Goal: Information Seeking & Learning: Learn about a topic

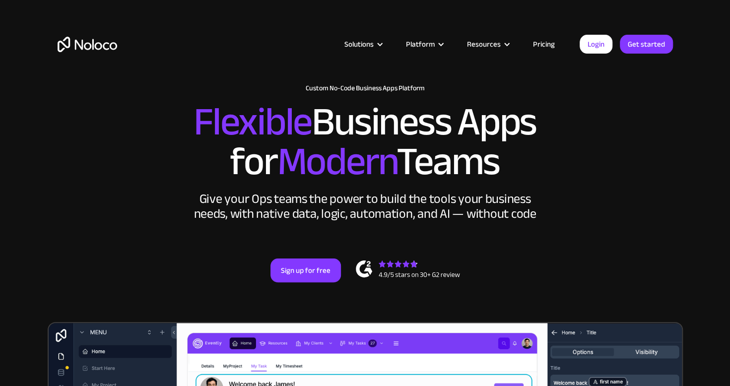
click at [543, 50] on link "Pricing" at bounding box center [543, 44] width 47 height 13
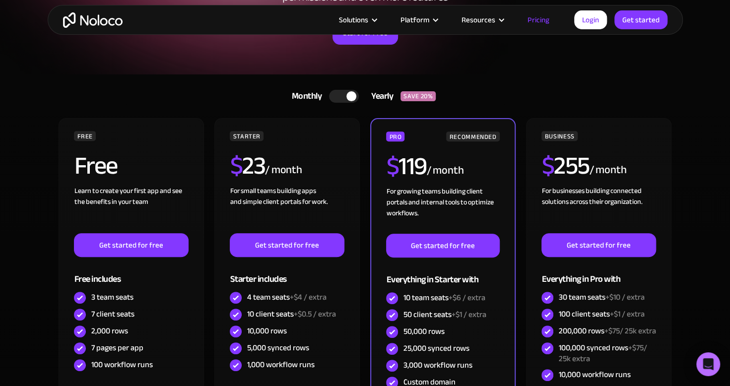
scroll to position [151, 0]
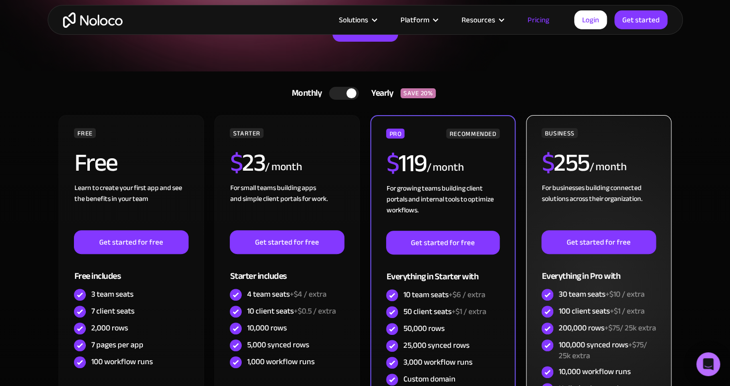
click at [612, 304] on span "+$1 / extra" at bounding box center [626, 311] width 35 height 15
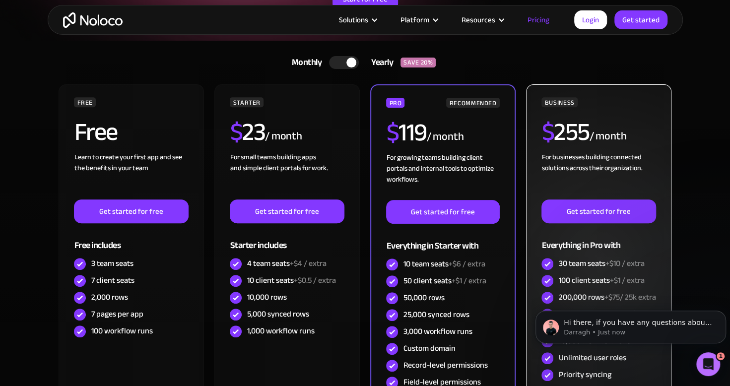
scroll to position [181, 0]
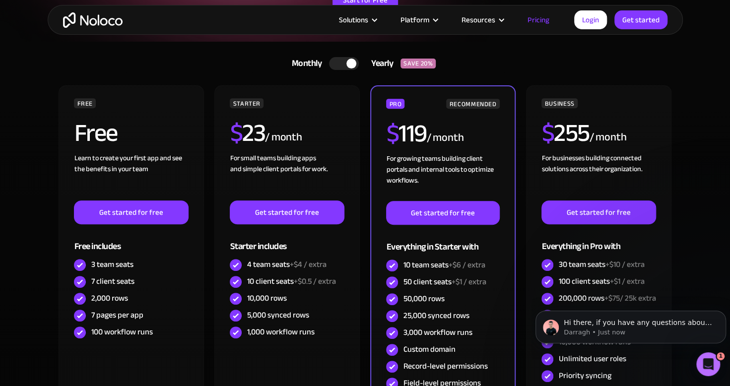
click at [347, 69] on div at bounding box center [344, 63] width 30 height 13
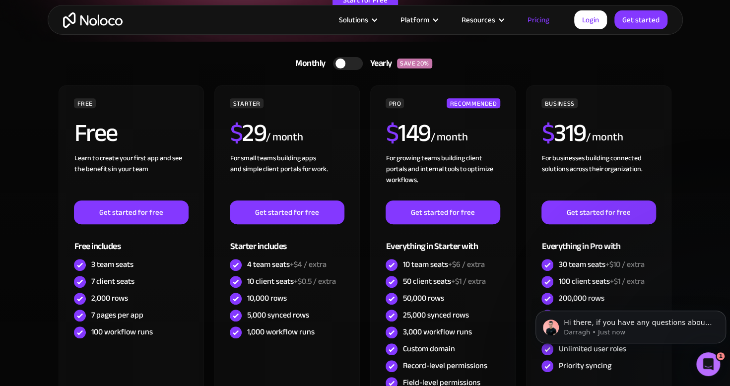
click at [347, 66] on div at bounding box center [348, 63] width 30 height 13
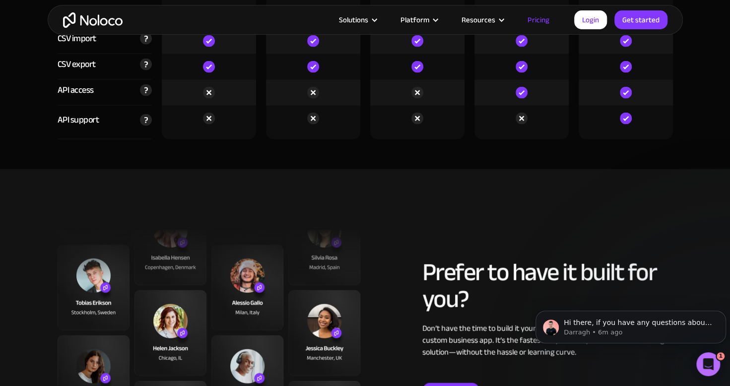
scroll to position [3403, 0]
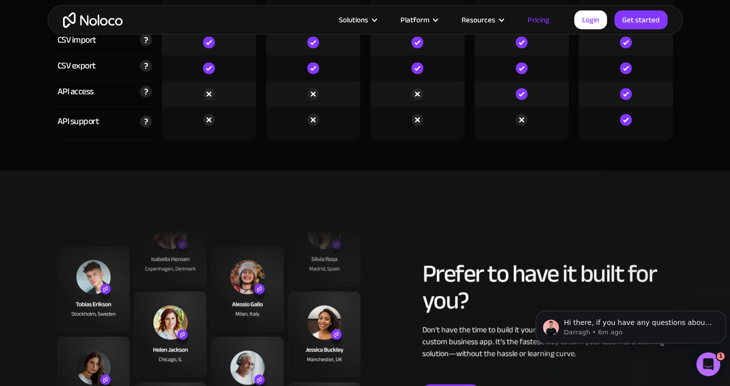
click at [0, 0] on nav "Use Cases Business Types Project Management Keep track of customers, users, or …" at bounding box center [0, 0] width 0 height 0
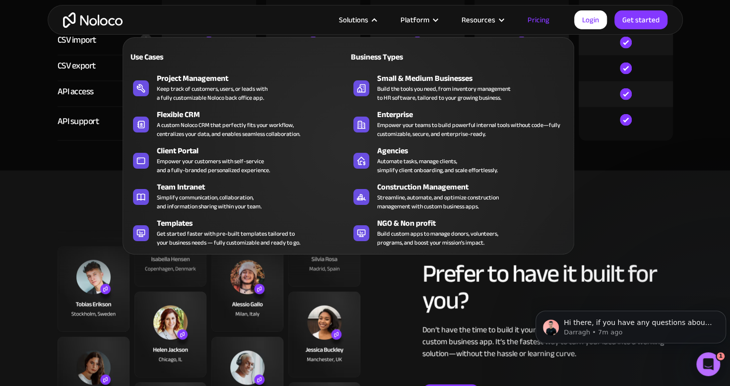
click at [415, 29] on nav "Use Cases Business Types Project Management Keep track of customers, users, or …" at bounding box center [348, 138] width 451 height 231
click at [411, 20] on div "Platform" at bounding box center [414, 19] width 29 height 13
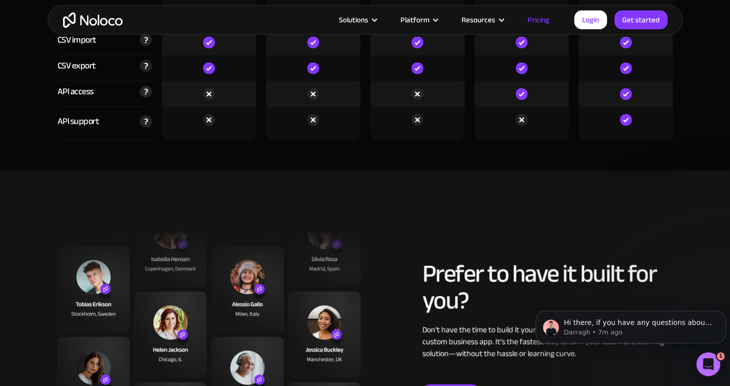
click at [424, 26] on div "Platform" at bounding box center [414, 19] width 29 height 13
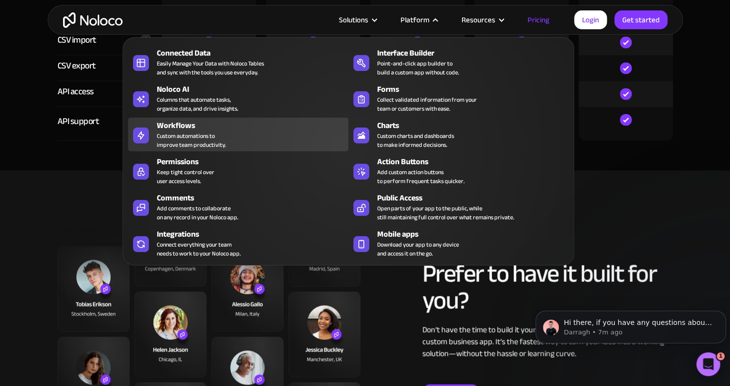
click at [167, 137] on div "Custom automations to improve team productivity." at bounding box center [191, 140] width 69 height 18
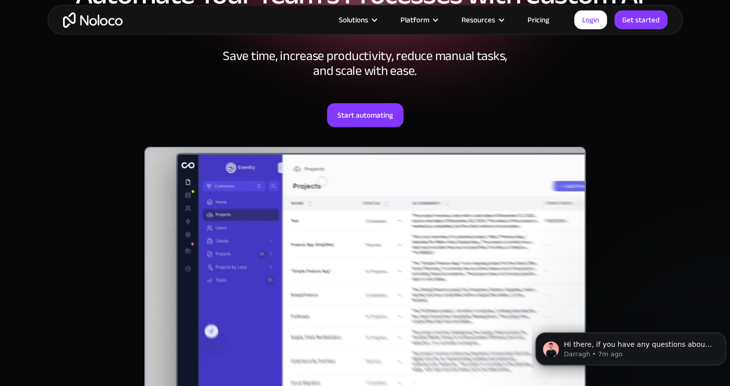
click at [0, 0] on nav "Connected Data Easily Manage Your Data with Noloco Tables and sync with the too…" at bounding box center [0, 0] width 0 height 0
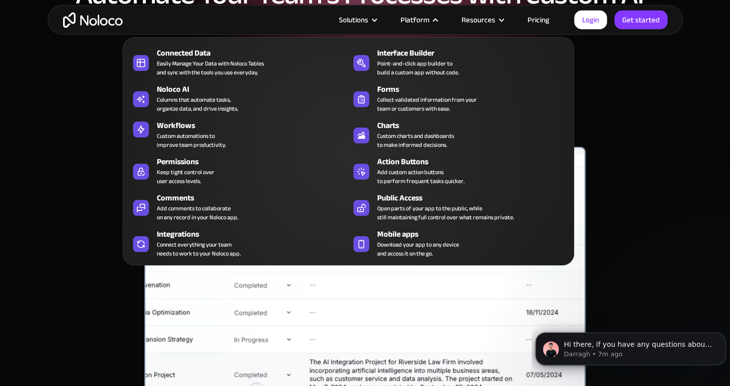
click at [437, 15] on div "Platform" at bounding box center [418, 19] width 61 height 13
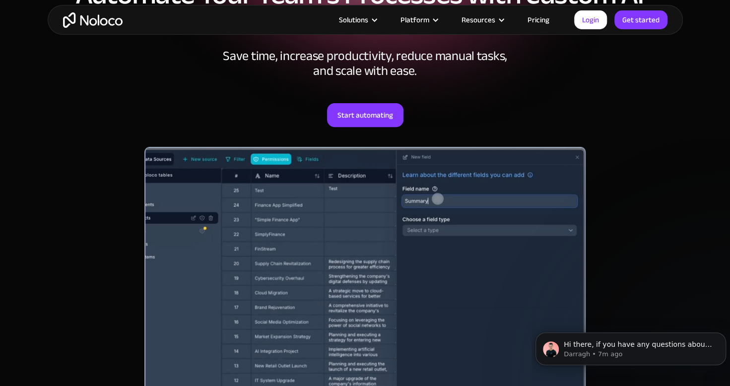
click at [434, 5] on div "Solutions Use Cases Business Types Project Management Keep track of customers, …" at bounding box center [365, 20] width 635 height 30
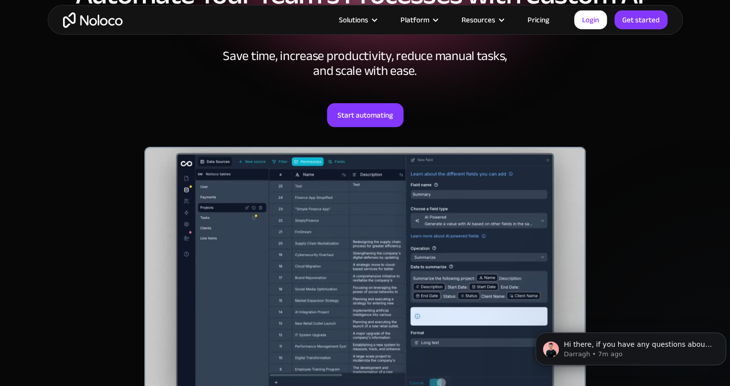
click at [433, 21] on div "Platform" at bounding box center [418, 19] width 61 height 13
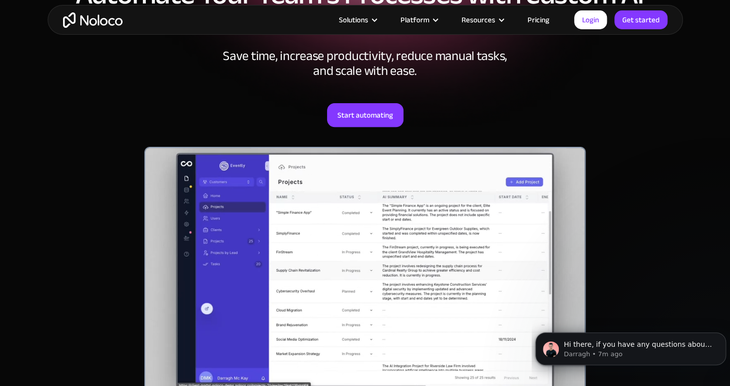
click at [439, 22] on div at bounding box center [435, 19] width 7 height 7
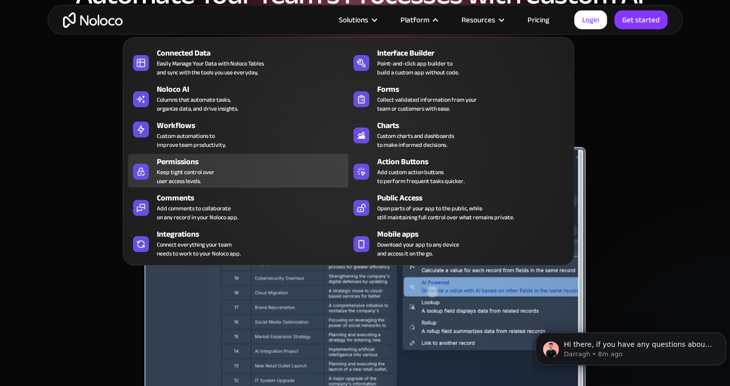
click at [176, 171] on div "Keep tight control over user access levels." at bounding box center [186, 177] width 58 height 18
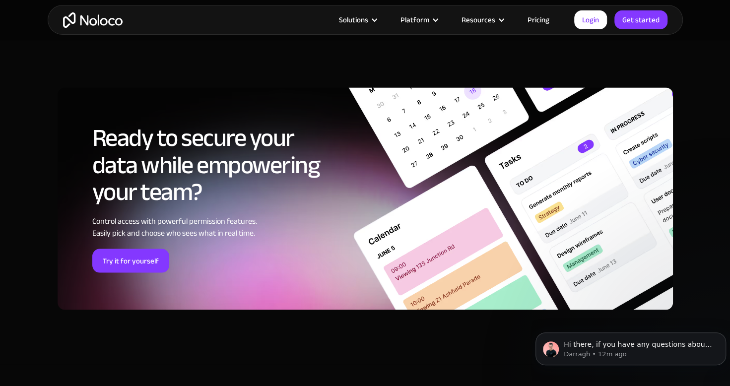
scroll to position [3114, 0]
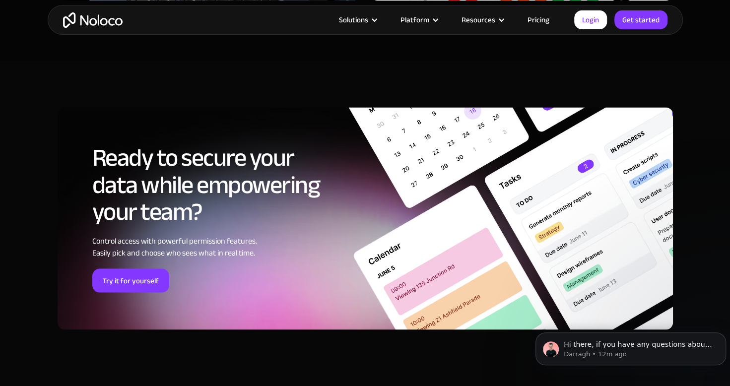
click at [539, 25] on link "Pricing" at bounding box center [538, 19] width 47 height 13
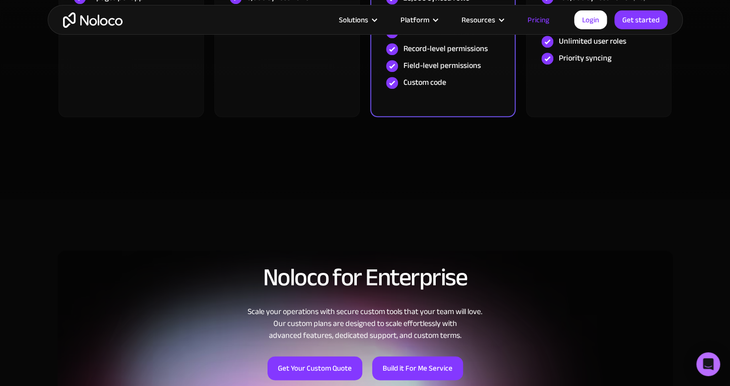
scroll to position [498, 0]
click at [346, 16] on div "Solutions" at bounding box center [353, 19] width 29 height 13
click at [0, 0] on nav "Connected Data Easily Manage Your Data with Noloco Tables and sync with the too…" at bounding box center [0, 0] width 0 height 0
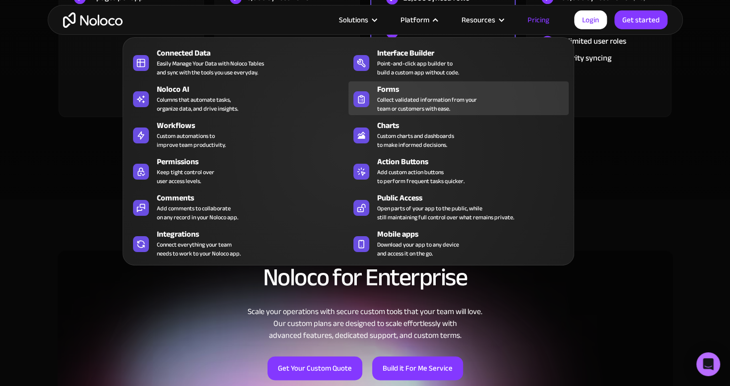
click at [425, 100] on div "Collect validated information from your team or customers with ease." at bounding box center [427, 104] width 100 height 18
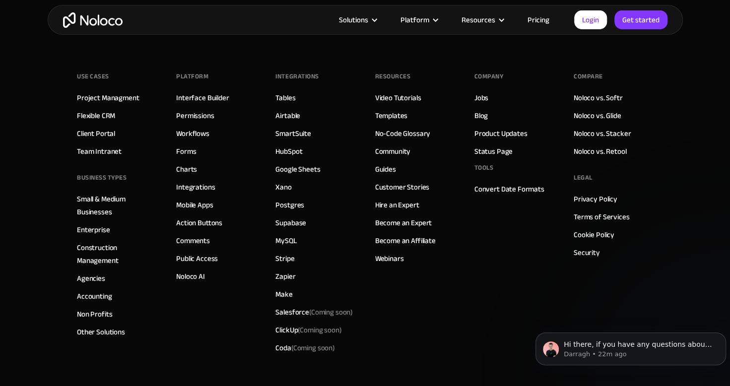
scroll to position [3781, 0]
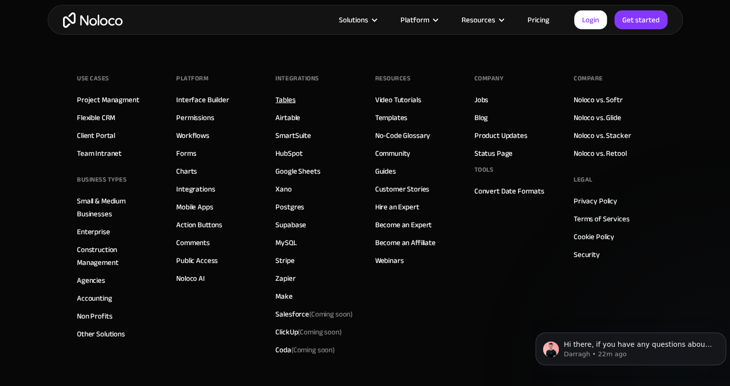
click at [290, 95] on link "Tables" at bounding box center [285, 99] width 20 height 13
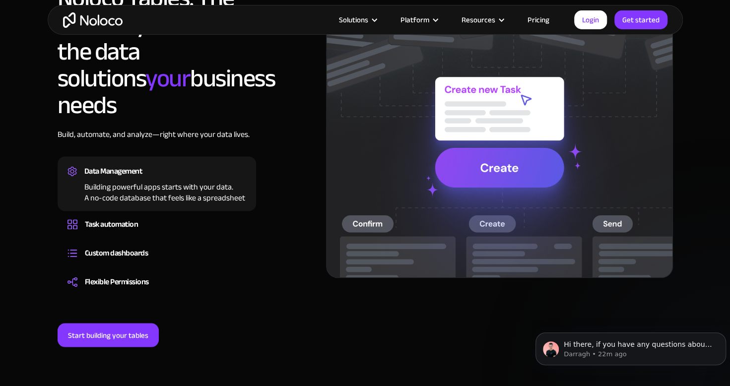
scroll to position [795, 0]
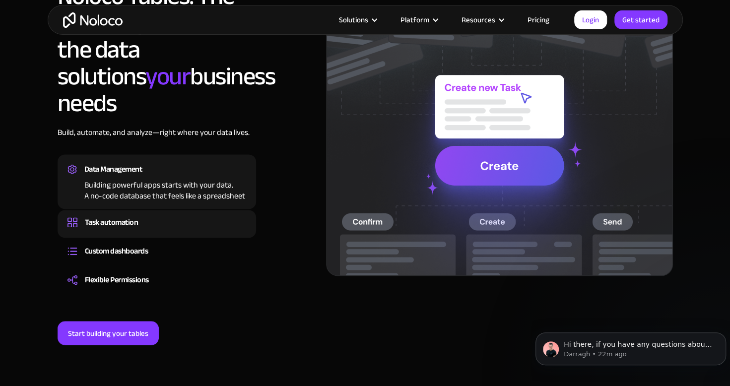
click at [107, 215] on div "Task automation" at bounding box center [112, 222] width 54 height 15
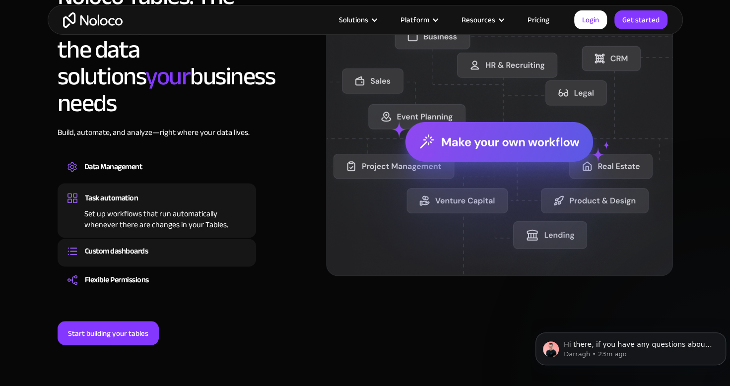
click at [114, 244] on div "Custom dashboards" at bounding box center [117, 251] width 64 height 15
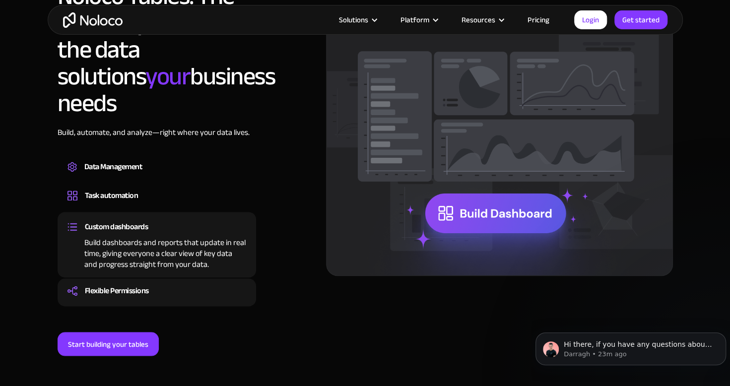
click at [116, 283] on div "Flexible Permissions" at bounding box center [117, 290] width 64 height 15
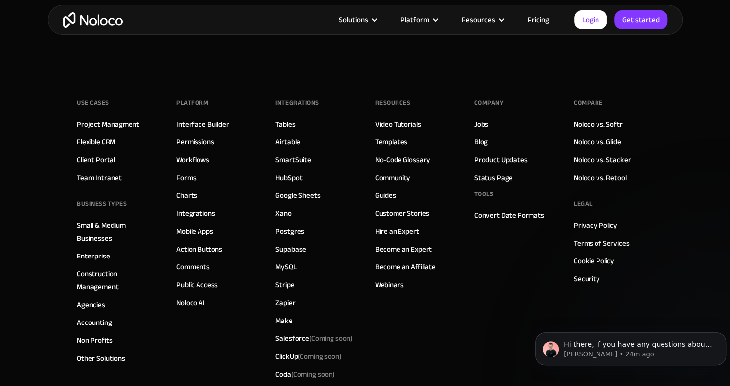
scroll to position [2736, 0]
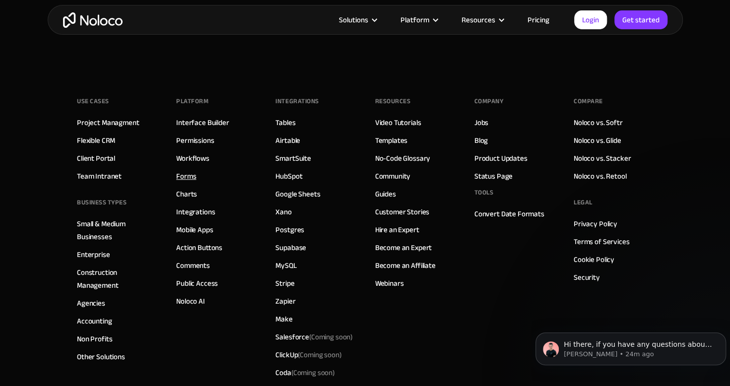
click at [189, 170] on link "Forms" at bounding box center [186, 176] width 20 height 13
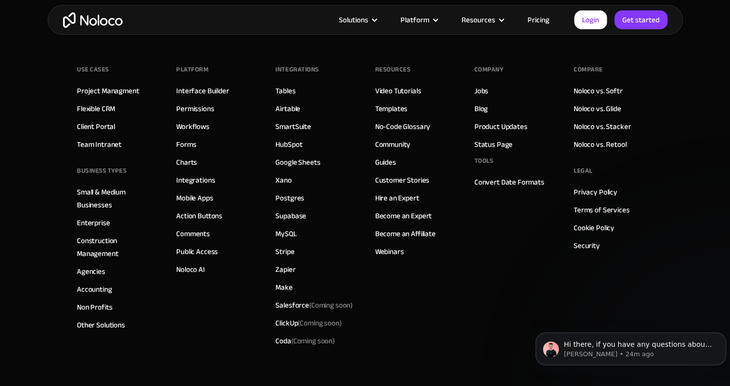
scroll to position [3864, 0]
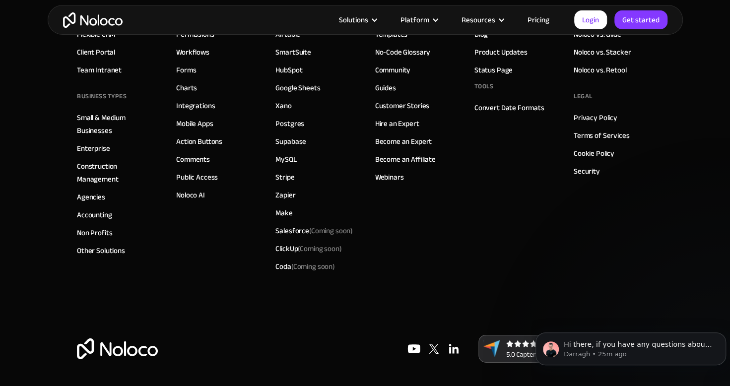
click at [542, 19] on link "Pricing" at bounding box center [538, 19] width 47 height 13
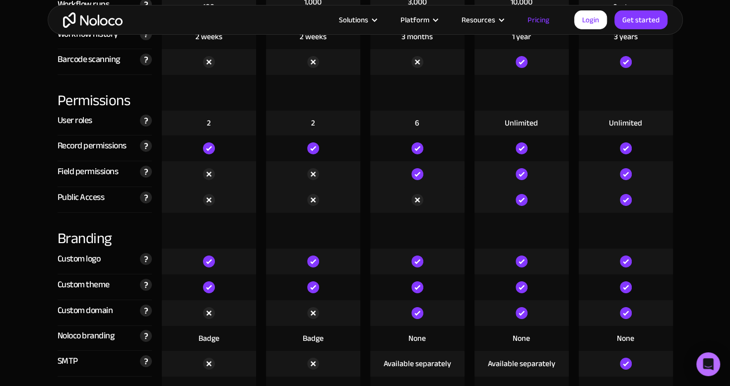
scroll to position [2078, 0]
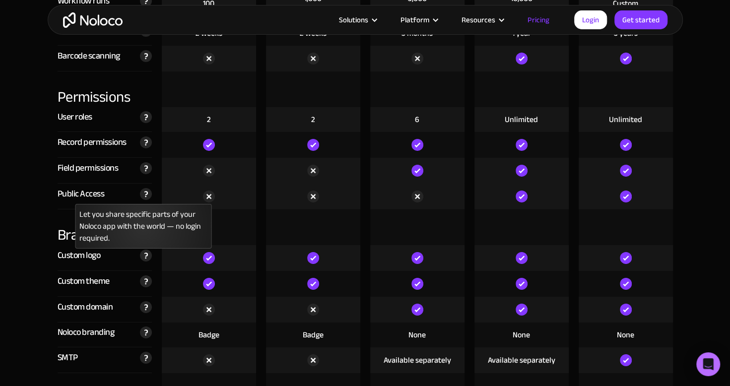
click at [149, 195] on img at bounding box center [146, 194] width 12 height 12
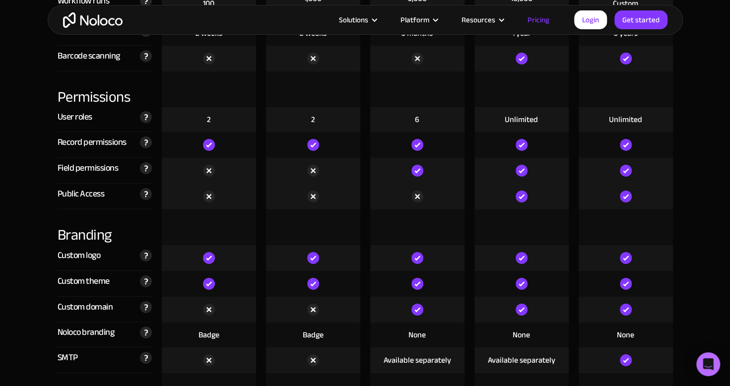
click at [115, 118] on div "User roles Number of different roles that can be assigned to your app users. Ro…" at bounding box center [105, 119] width 94 height 25
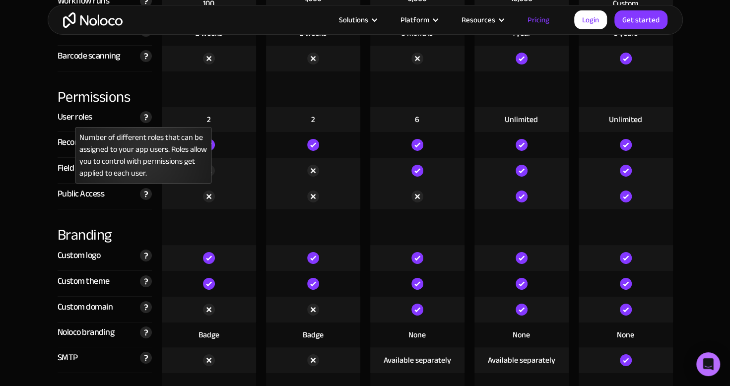
click at [143, 114] on img at bounding box center [146, 117] width 12 height 12
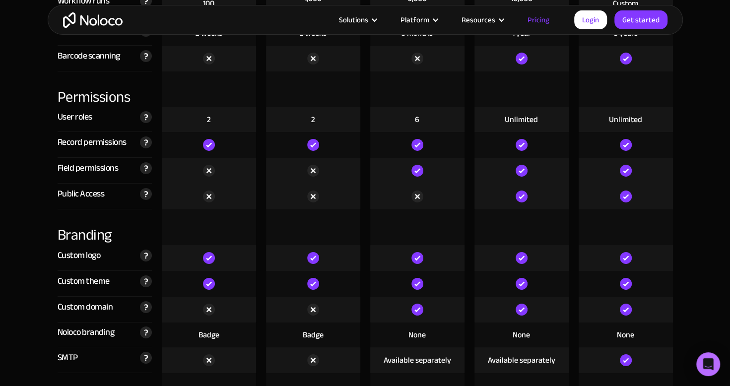
click at [110, 205] on div "Public Access Let you share specific parts of your Noloco app with the world — …" at bounding box center [105, 197] width 94 height 26
click at [147, 179] on div "Field permissions Field-level permissions give you advanced controls over which…" at bounding box center [105, 171] width 94 height 26
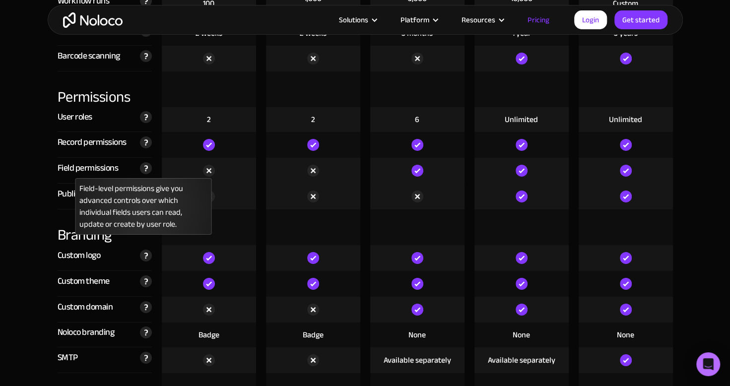
click at [147, 172] on img at bounding box center [146, 168] width 12 height 12
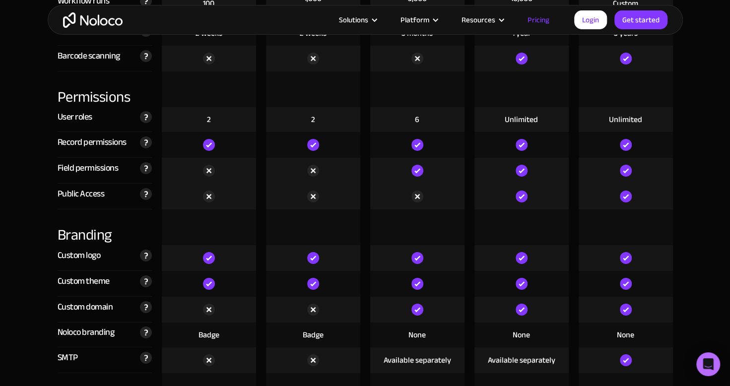
click at [159, 189] on div at bounding box center [209, 197] width 104 height 26
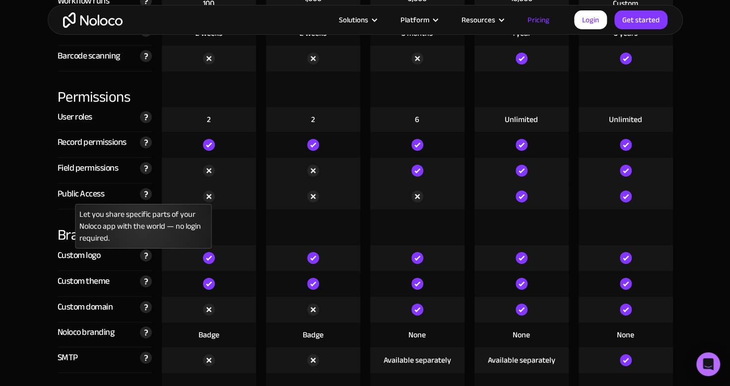
click at [149, 197] on img at bounding box center [146, 194] width 12 height 12
